Goal: Find contact information: Find contact information

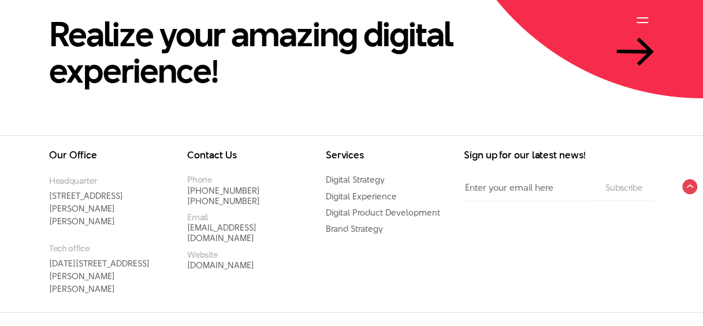
scroll to position [2391, 0]
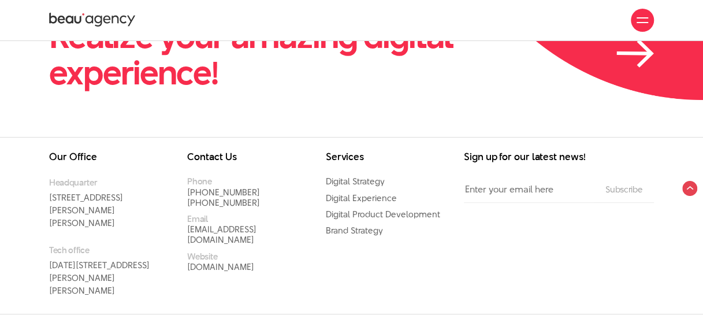
click at [622, 49] on icon at bounding box center [636, 53] width 38 height 28
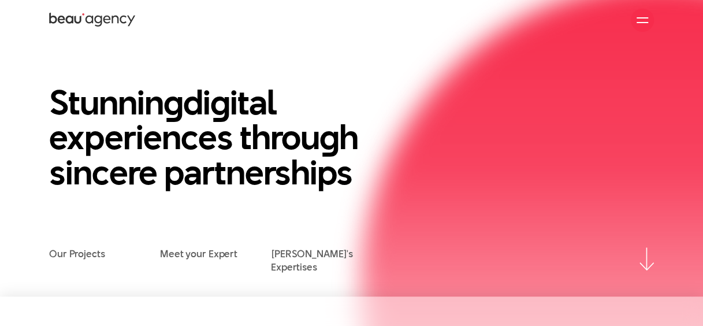
scroll to position [0, 0]
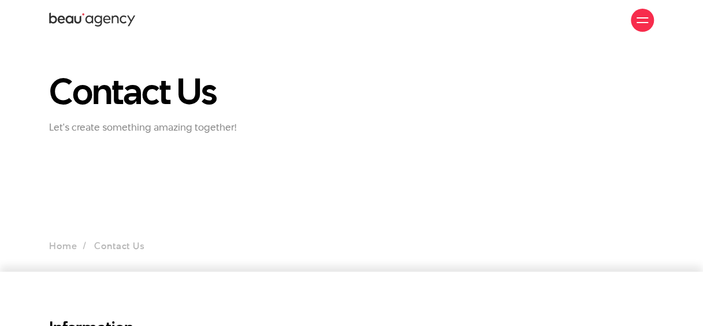
click at [635, 21] on div at bounding box center [642, 20] width 23 height 23
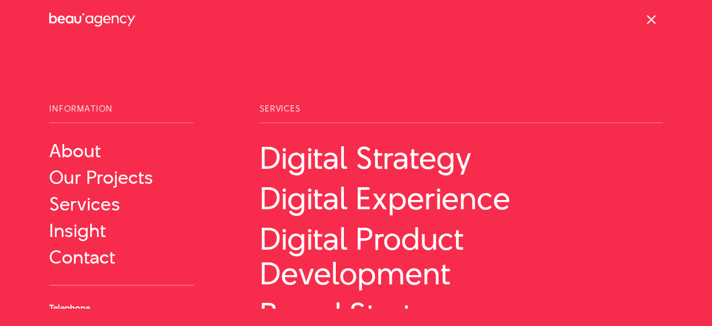
click at [647, 23] on span at bounding box center [651, 19] width 9 height 9
